Goal: Information Seeking & Learning: Learn about a topic

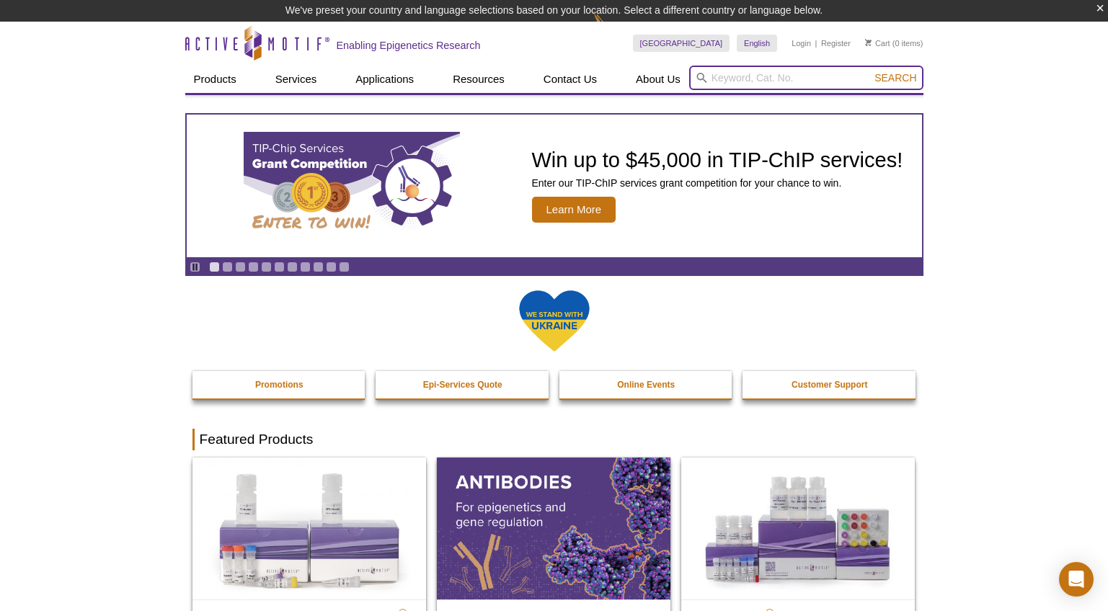
click at [775, 75] on input "search" at bounding box center [806, 78] width 234 height 25
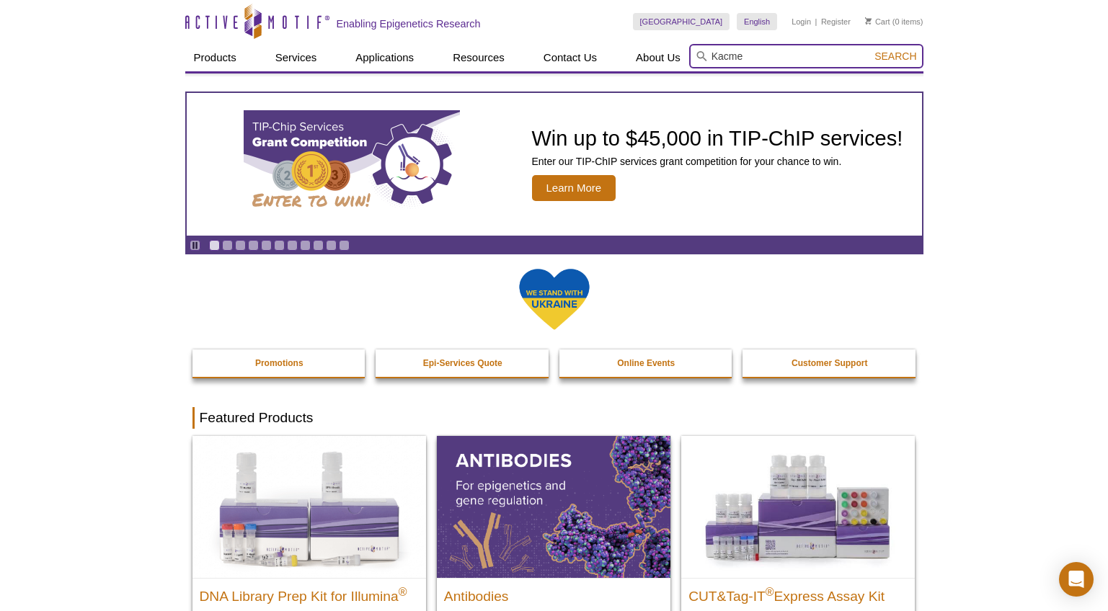
type input "Kacme"
click at [878, 57] on span "Search" at bounding box center [895, 56] width 42 height 12
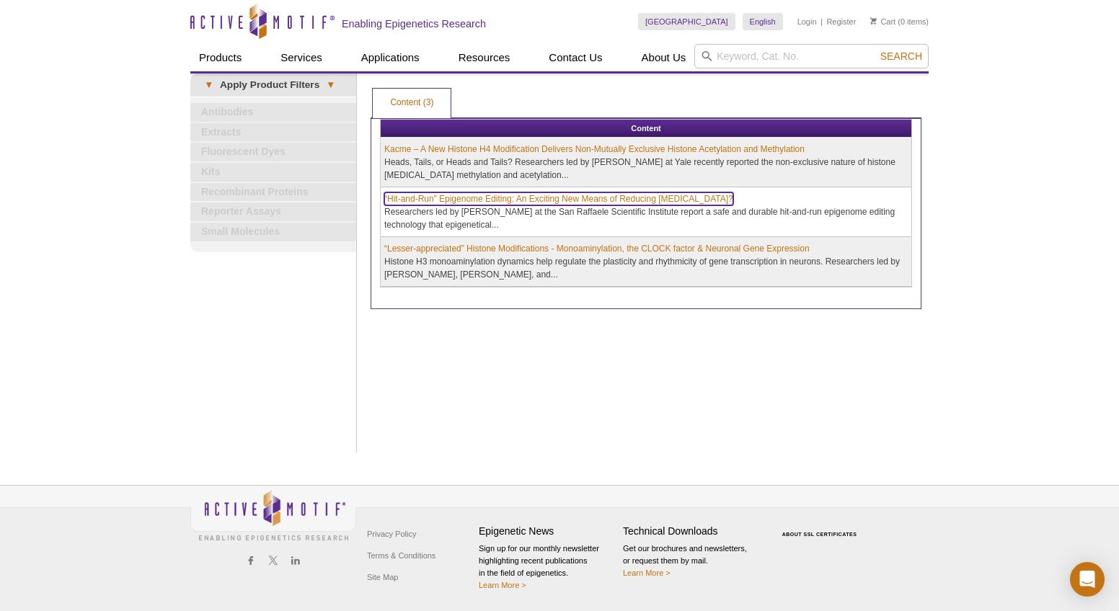
click at [624, 199] on link "“Hit-and-Run” Epigenome Editing: An Exciting New Means of Reducing [MEDICAL_DAT…" at bounding box center [558, 198] width 349 height 13
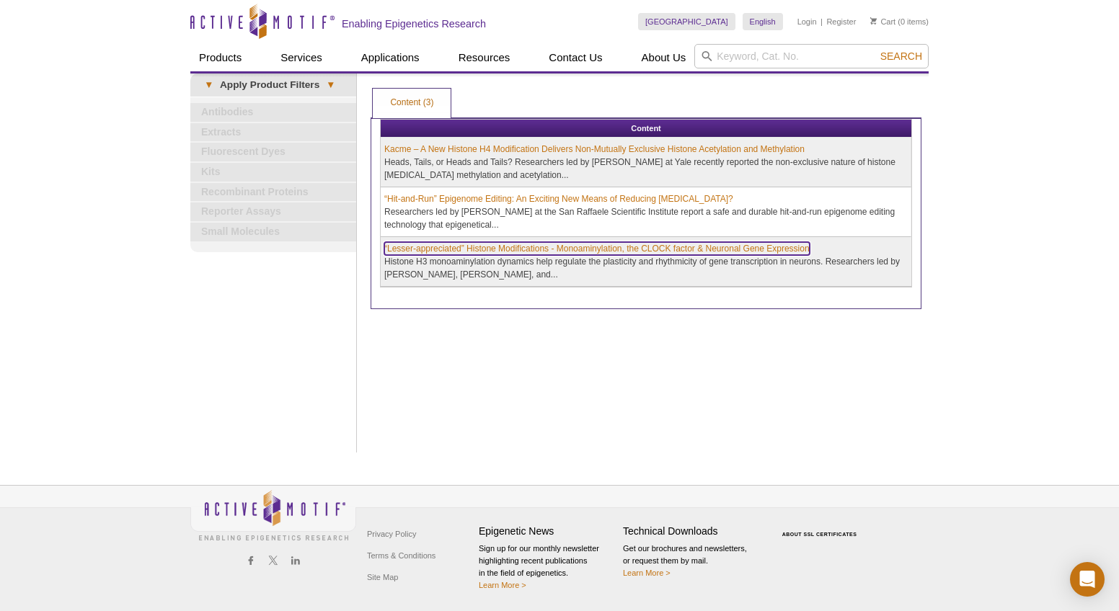
click at [630, 249] on link "“Lesser-appreciated” Histone Modifications - Monoaminylation, the CLOCK factor …" at bounding box center [596, 248] width 425 height 13
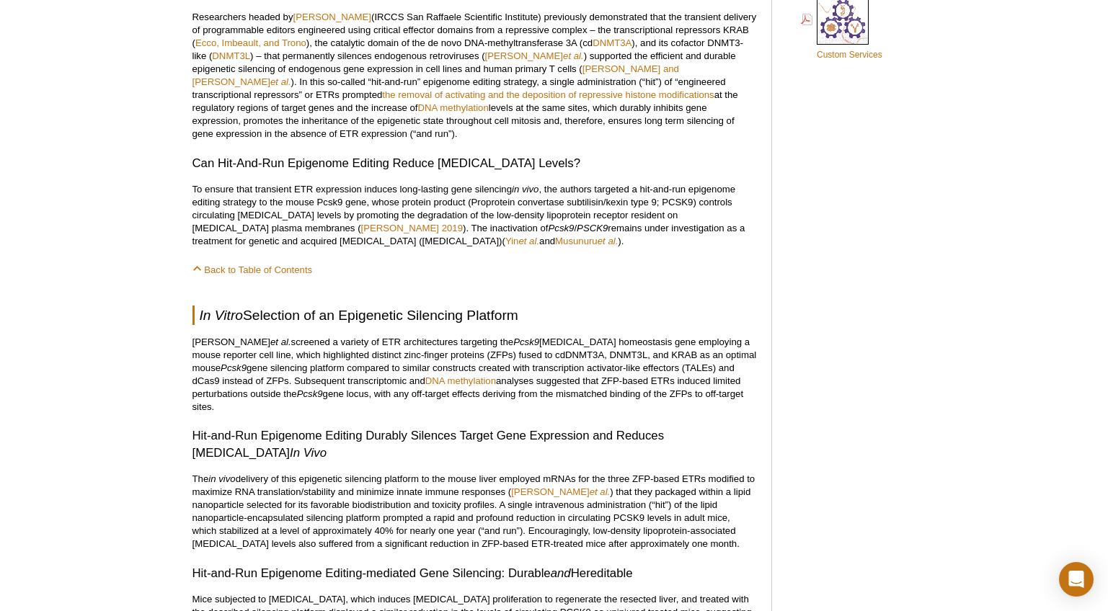
scroll to position [1064, 0]
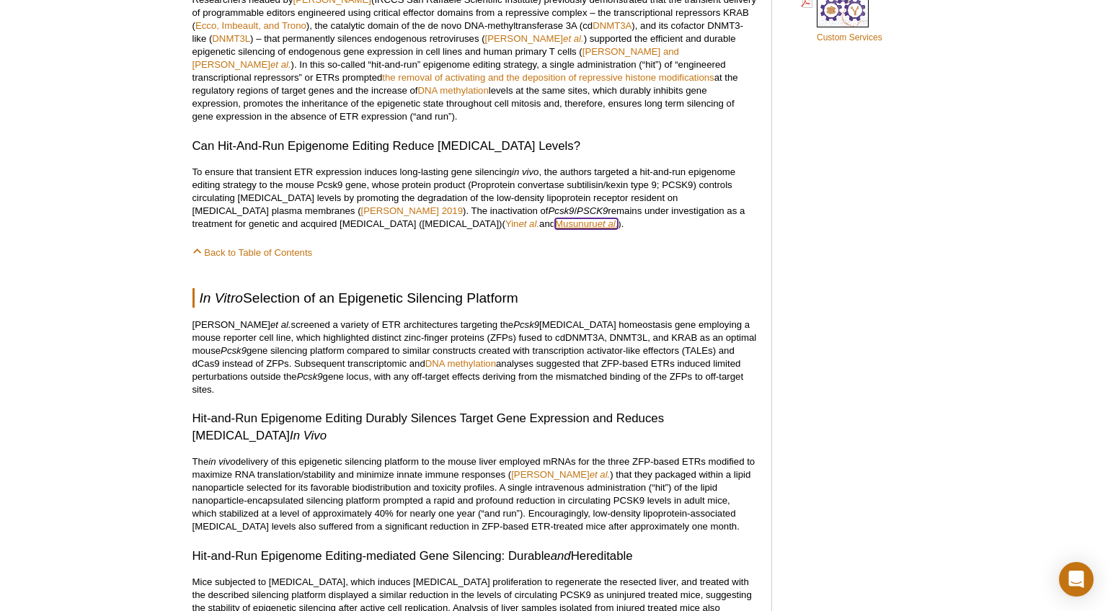
click at [555, 226] on link "Musunuru et al." at bounding box center [586, 223] width 63 height 11
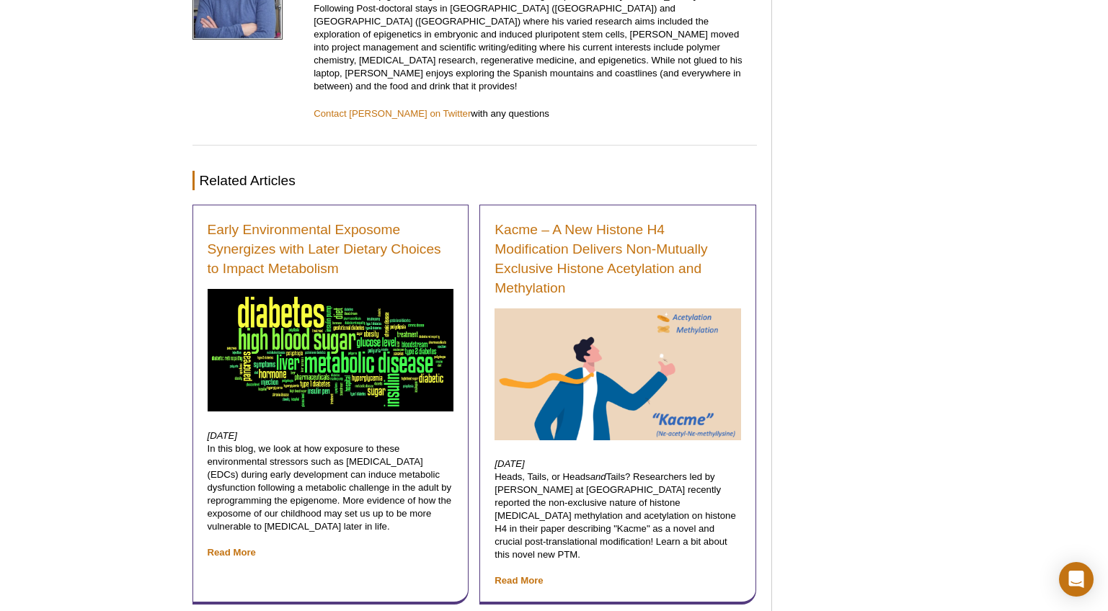
scroll to position [2699, 0]
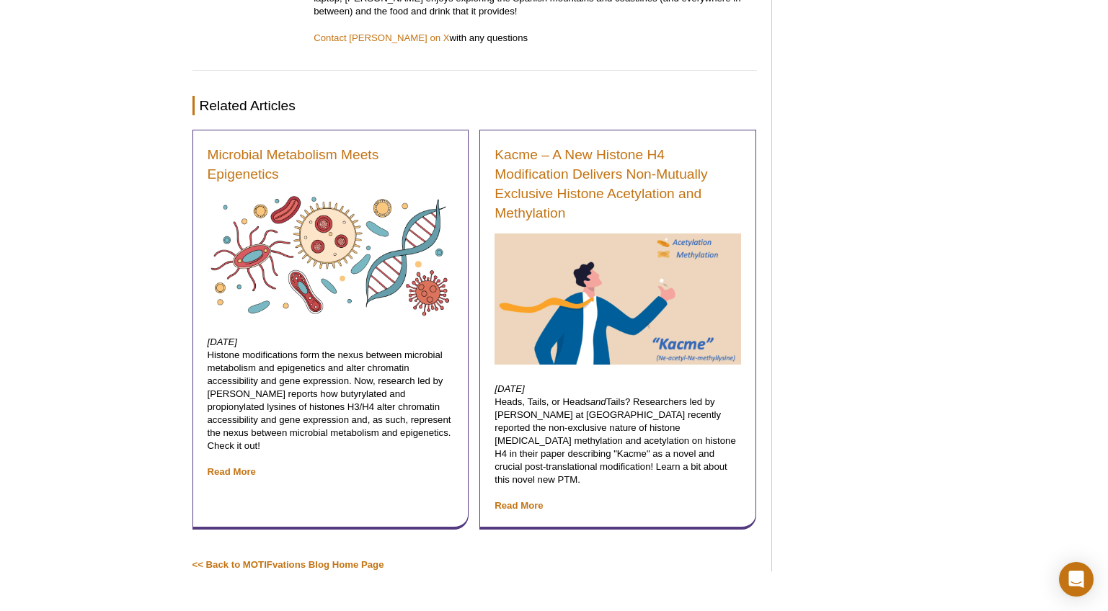
scroll to position [2730, 0]
